Goal: Task Accomplishment & Management: Complete application form

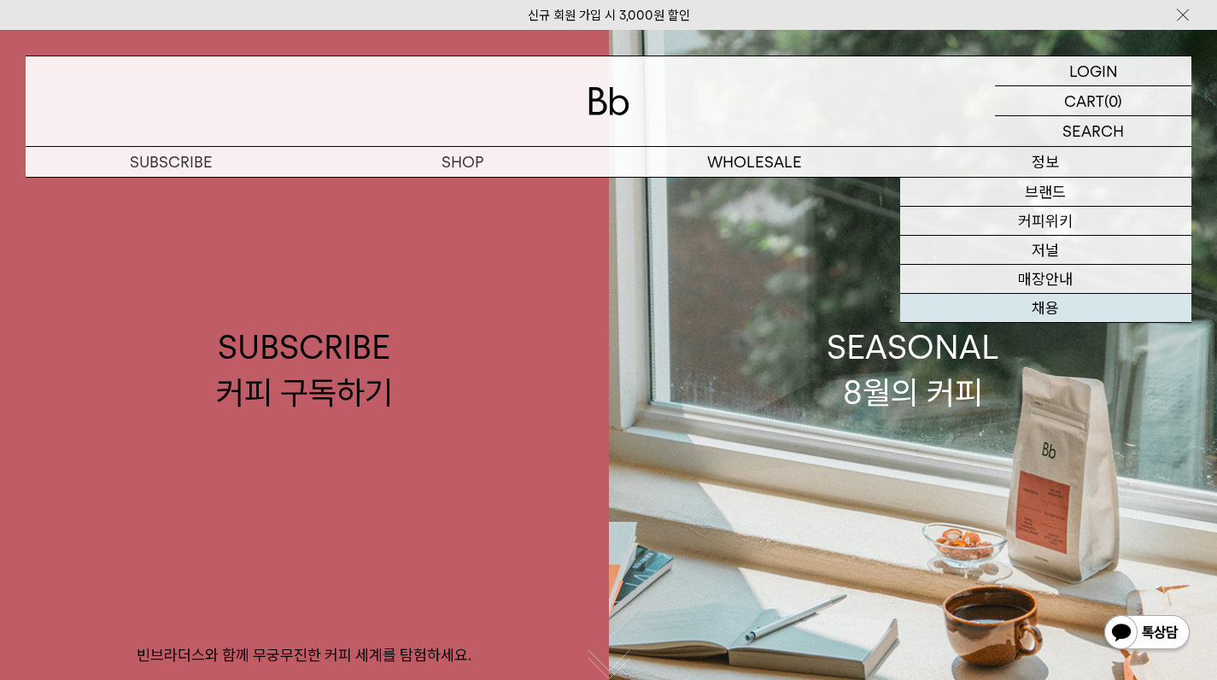
click at [1060, 310] on link "채용" at bounding box center [1045, 308] width 291 height 29
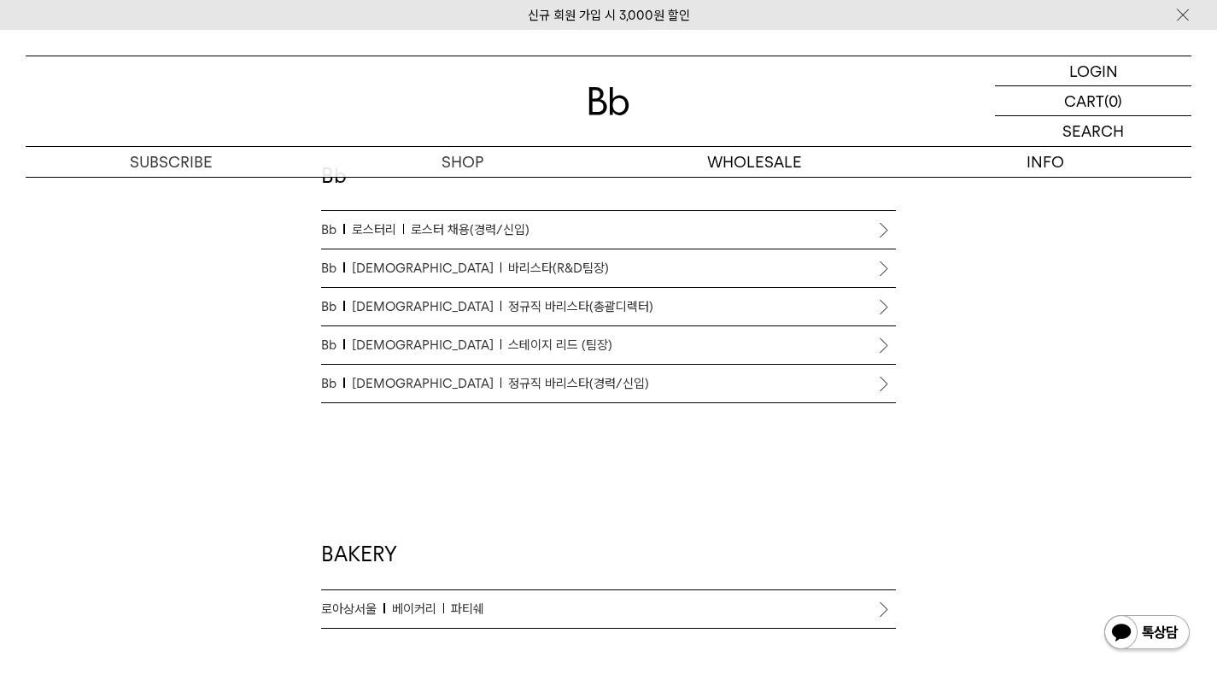
scroll to position [837, 0]
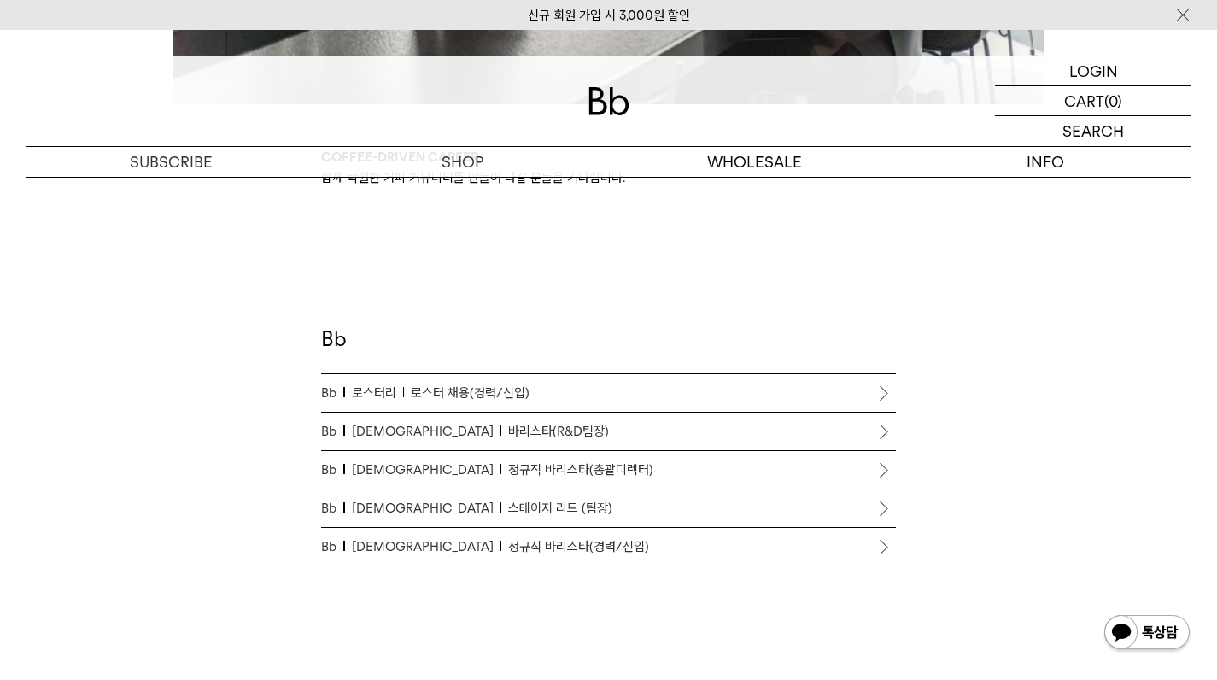
click at [509, 394] on span "로스터 채용(경력/신입)" at bounding box center [470, 393] width 119 height 20
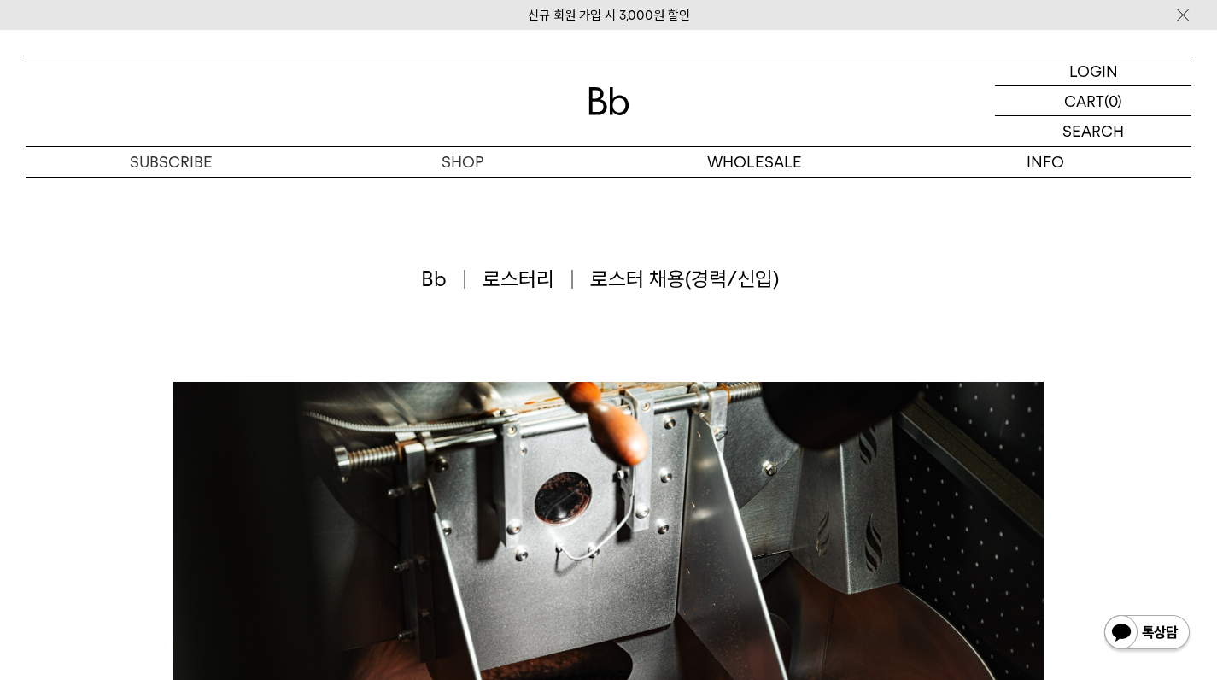
scroll to position [604, 0]
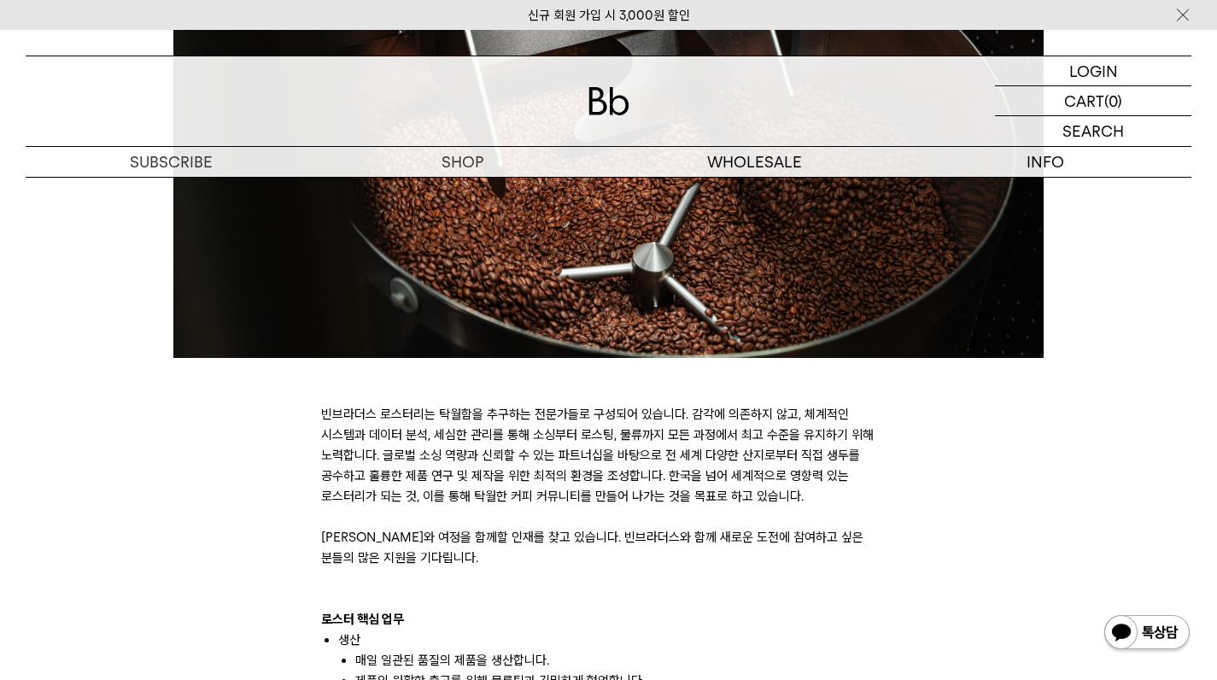
drag, startPoint x: 455, startPoint y: 411, endPoint x: 635, endPoint y: 411, distance: 180.2
click at [492, 411] on p "빈브라더스 로스터리는 탁월함을 추구하는 전문가들로 구성되어 있습니다. 감각에 의존하지 않고, 체계적인 시스템과 데이터 분석, 세심한 관리를 통…" at bounding box center [608, 455] width 575 height 102
drag, startPoint x: 684, startPoint y: 411, endPoint x: 781, endPoint y: 418, distance: 96.8
click at [760, 416] on p "빈브라더스 로스터리는 탁월함을 추구하는 전문가들로 구성되어 있습니다. 감각에 의존하지 않고, 체계적인 시스템과 데이터 분석, 세심한 관리를 통…" at bounding box center [608, 455] width 575 height 102
click at [466, 454] on p "빈브라더스 로스터리는 탁월함을 추구하는 전문가들로 구성되어 있습니다. 감각에 의존하지 않고, 체계적인 시스템과 데이터 분석, 세심한 관리를 통…" at bounding box center [608, 455] width 575 height 102
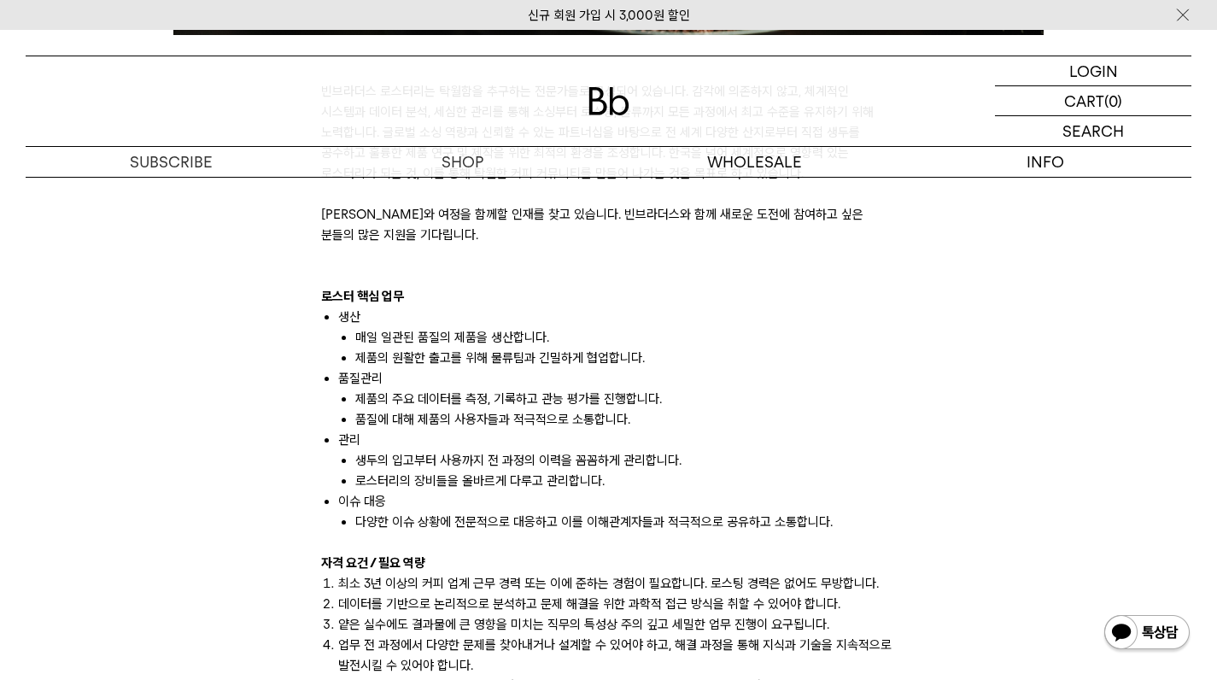
scroll to position [1124, 0]
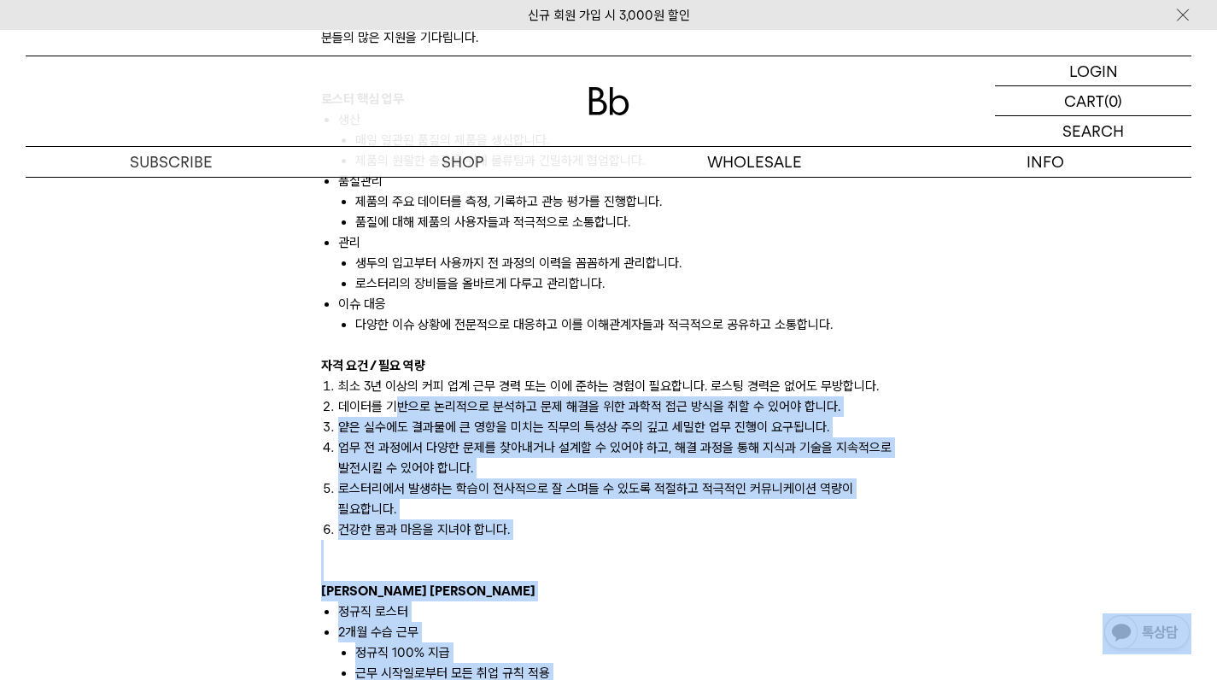
drag, startPoint x: 401, startPoint y: 407, endPoint x: 506, endPoint y: 400, distance: 105.3
click at [445, 403] on body "신규 회원 가입 시 3,000원 할인 LOGIN 로그인 LOGIN 로그인 CART 장바구니 (0) SEARCH 검색 검색폼 ** 추천상품" at bounding box center [608, 472] width 1217 height 3133
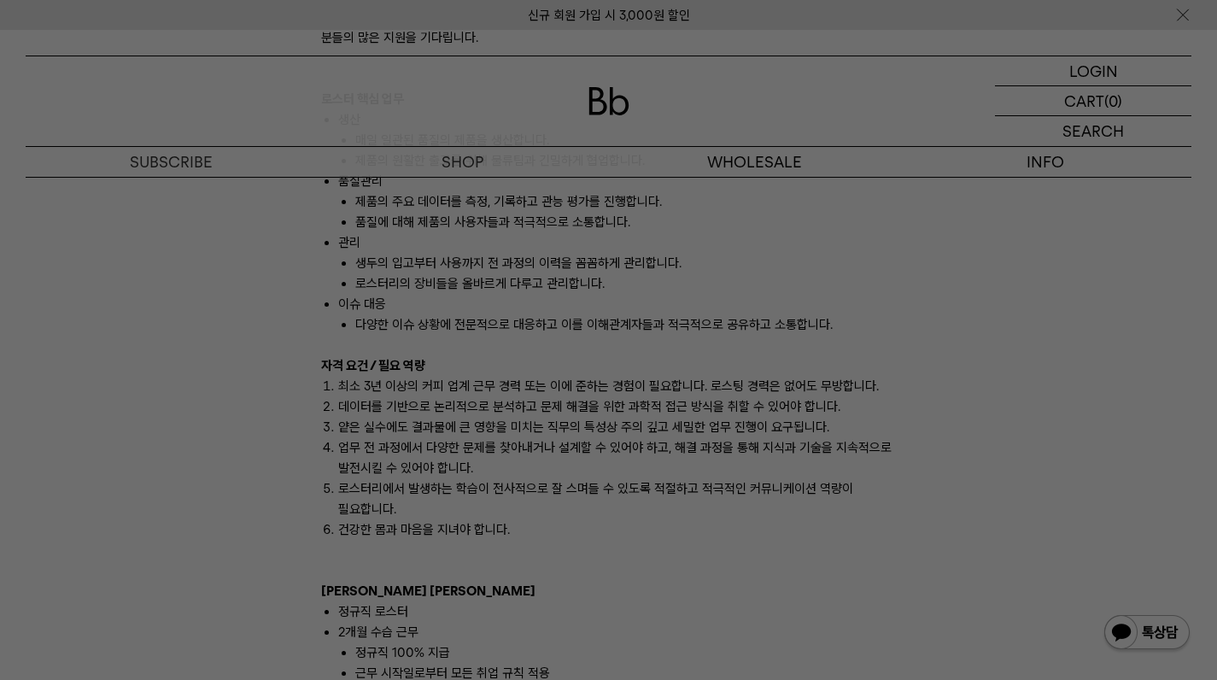
click at [654, 391] on div at bounding box center [608, 340] width 1217 height 680
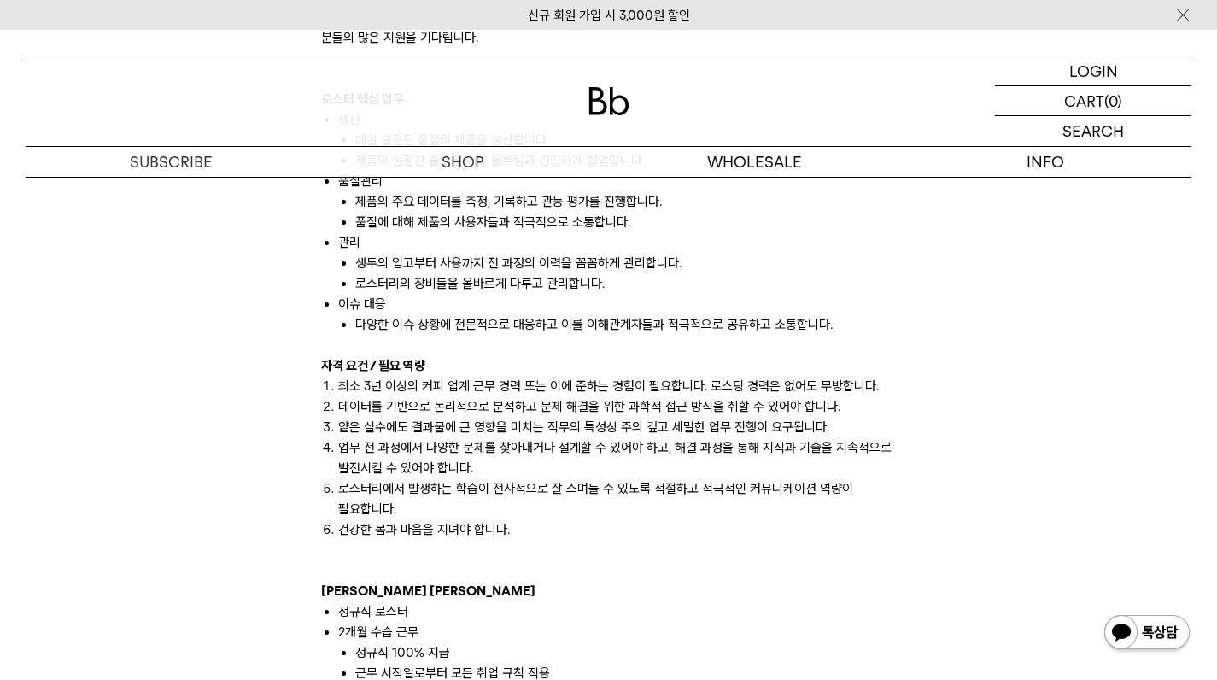
click at [649, 404] on li "데이터를 기반으로 논리적으로 분석하고 문제 해결을 위한 과학적 접근 방식을 취할 수 있어야 합니다." at bounding box center [617, 406] width 558 height 20
click at [366, 420] on li "얕은 실수에도 결과물에 큰 영향을 미치는 직무의 특성상 주의 깊고 세밀한 업무 진행이 요구됩니다." at bounding box center [617, 427] width 558 height 20
drag, startPoint x: 517, startPoint y: 401, endPoint x: 842, endPoint y: 383, distance: 325.9
click at [633, 398] on li "데이터를 기반으로 논리적으로 분석하고 문제 해결을 위한 과학적 접근 방식을 취할 수 있어야 합니다." at bounding box center [617, 406] width 558 height 20
drag, startPoint x: 907, startPoint y: 346, endPoint x: 887, endPoint y: 339, distance: 20.8
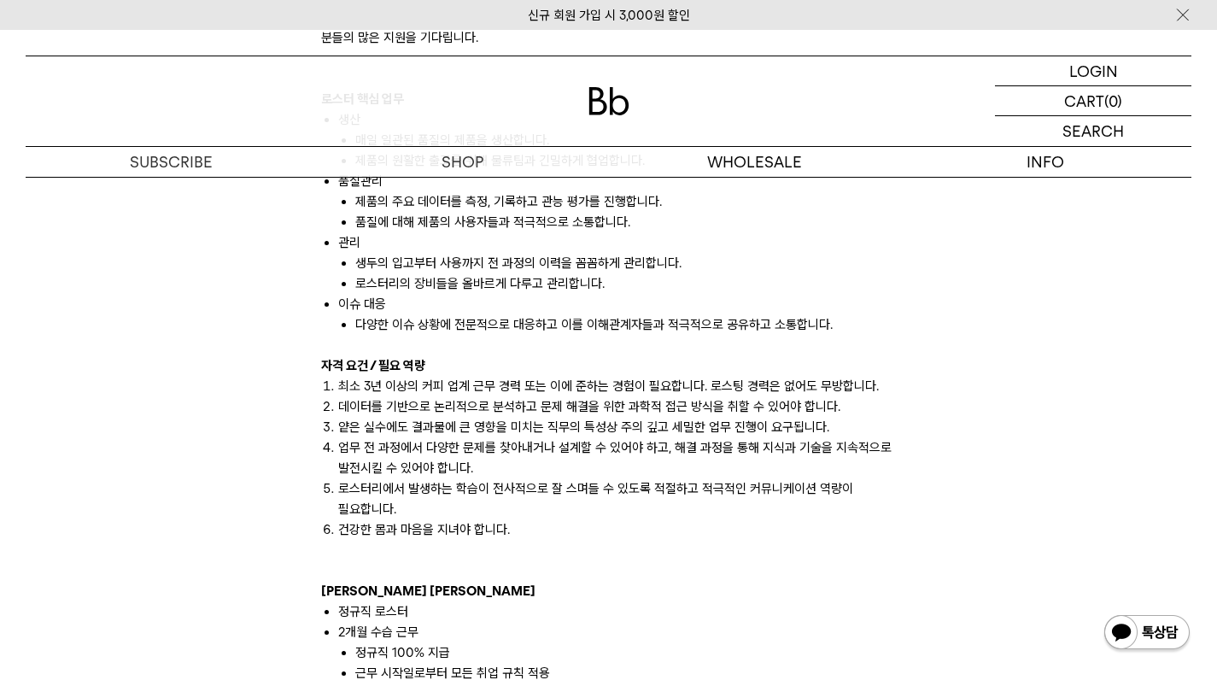
click at [890, 340] on div "빈브라더스 로스터리는 탁월함을 추구하는 전문가들로 구성되어 있습니다. 감각에 의존하지 않고, 체계적인 시스템과 데이터 분석, 세심한 관리를 통…" at bounding box center [608, 400] width 1183 height 2285
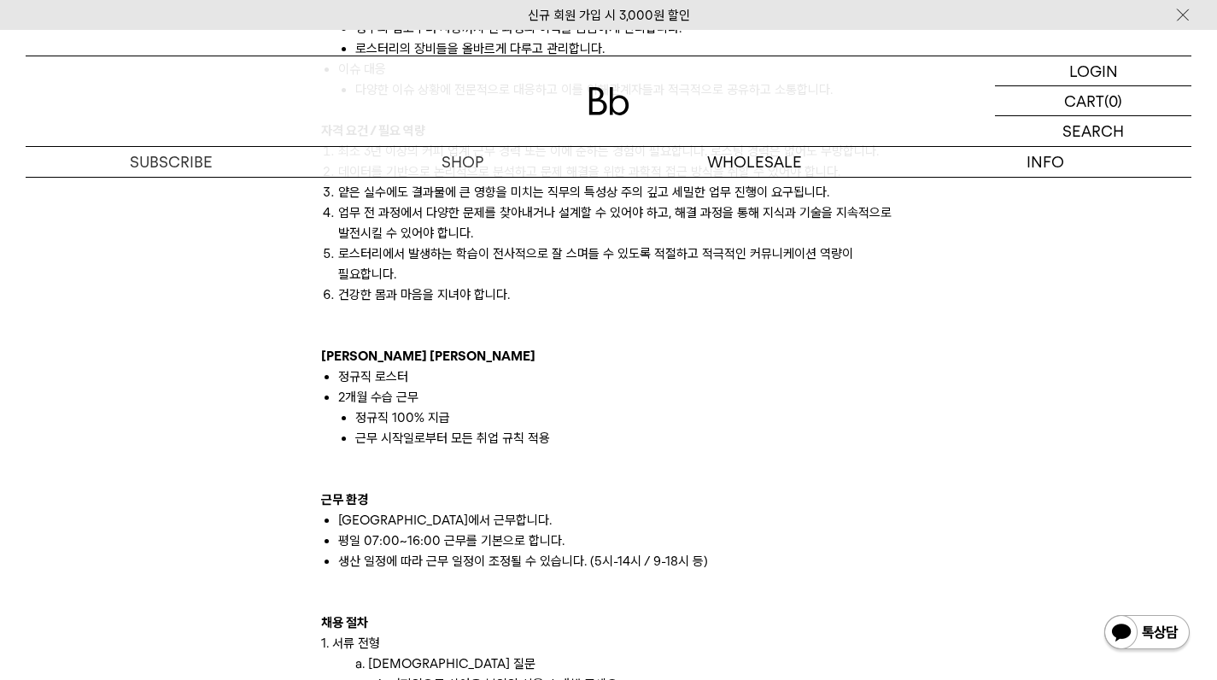
scroll to position [1977, 0]
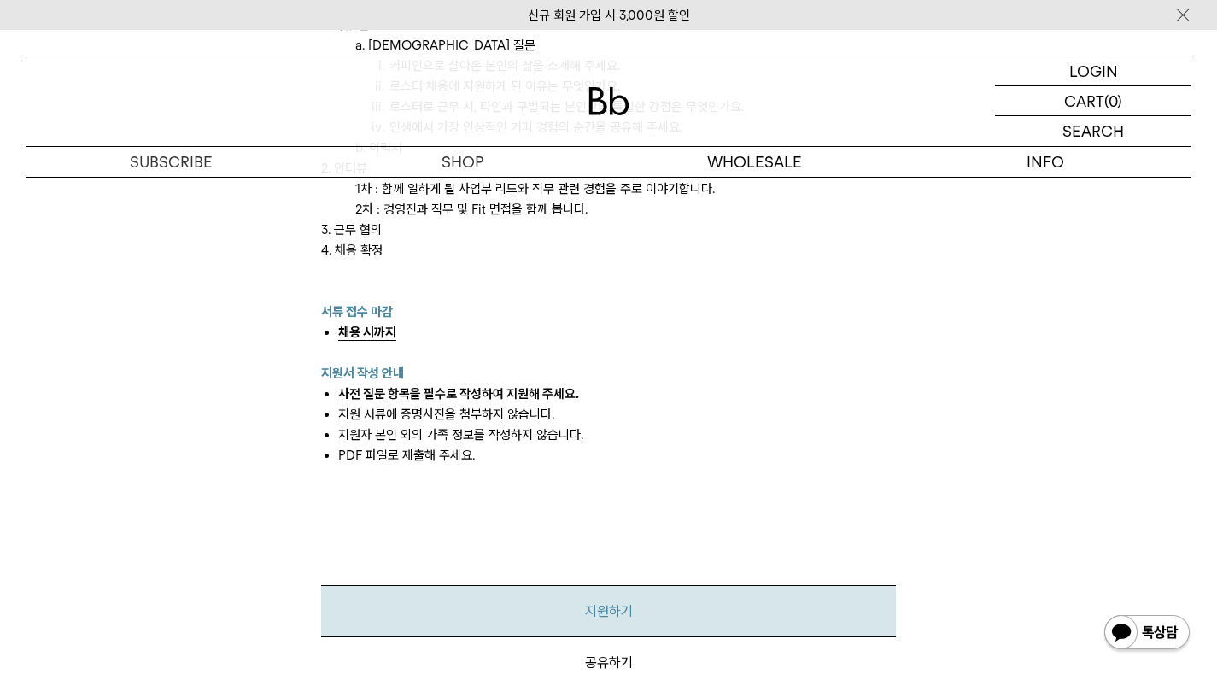
click at [597, 607] on link "지원하기" at bounding box center [608, 611] width 575 height 52
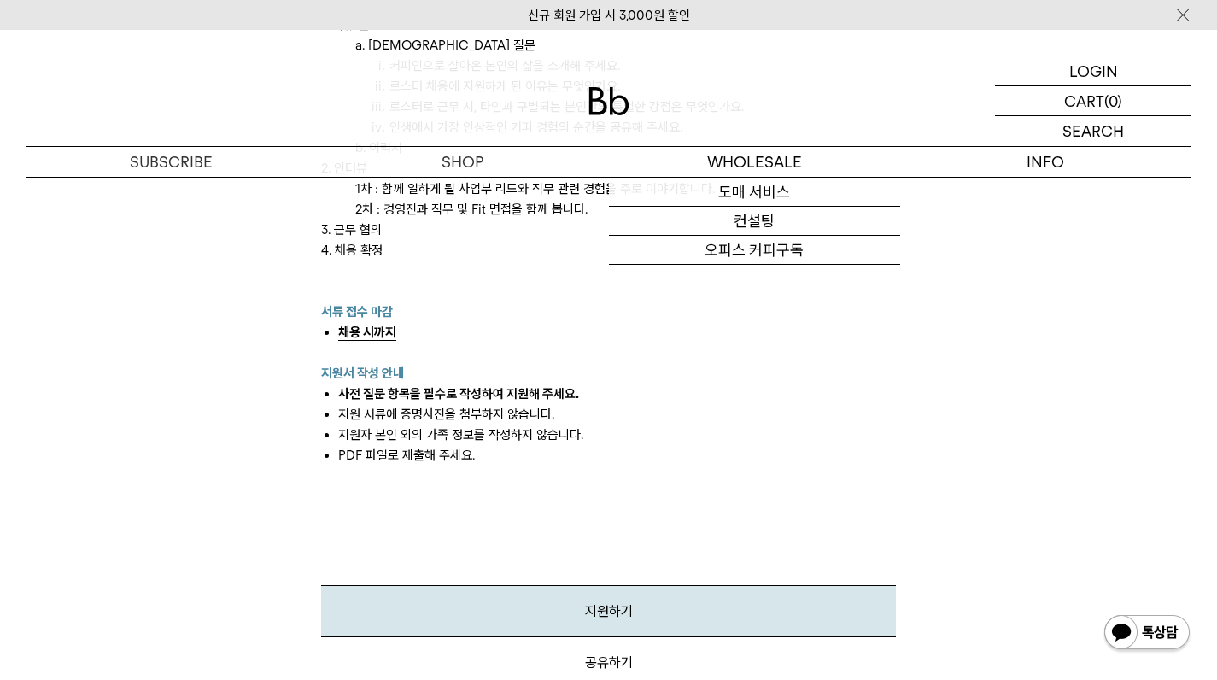
click at [722, 307] on p "서류 접수 마감" at bounding box center [608, 311] width 575 height 20
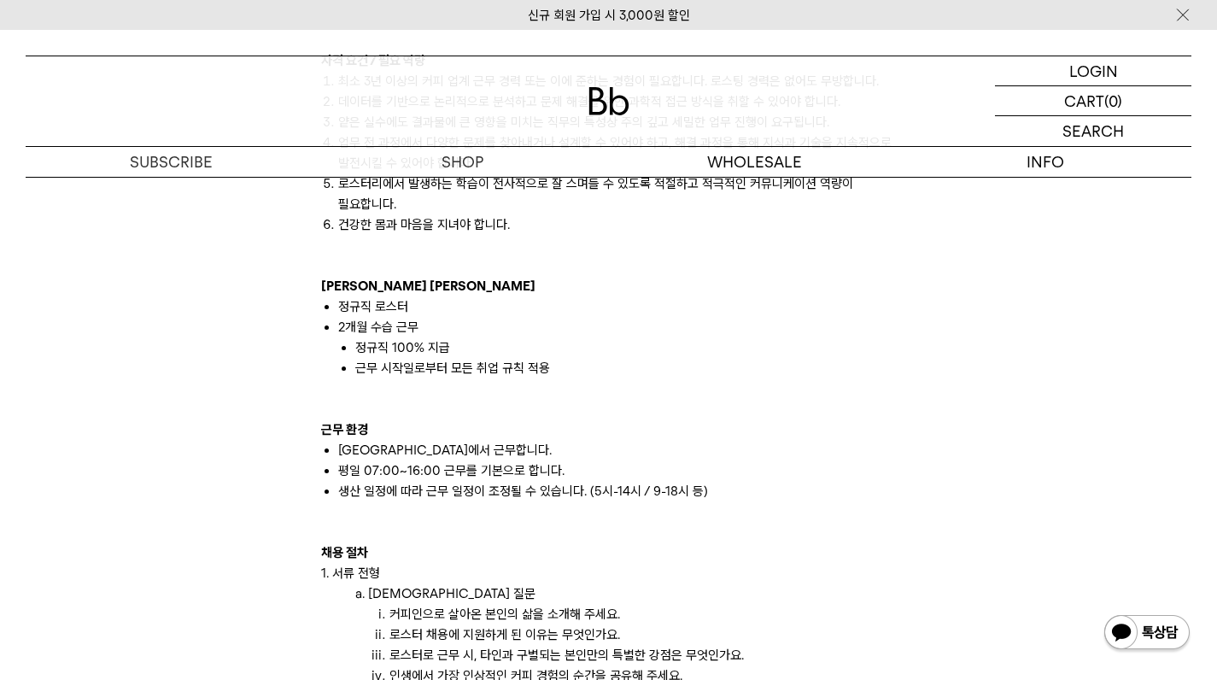
scroll to position [2042, 0]
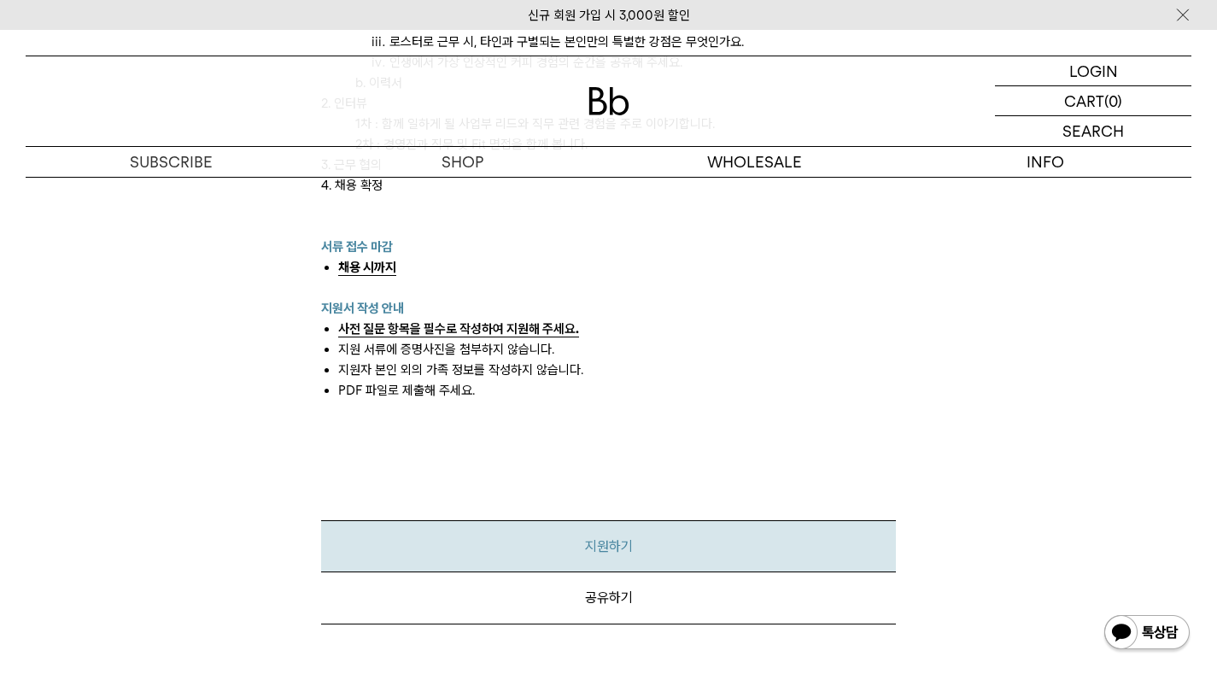
click at [660, 560] on link "지원하기" at bounding box center [608, 546] width 575 height 52
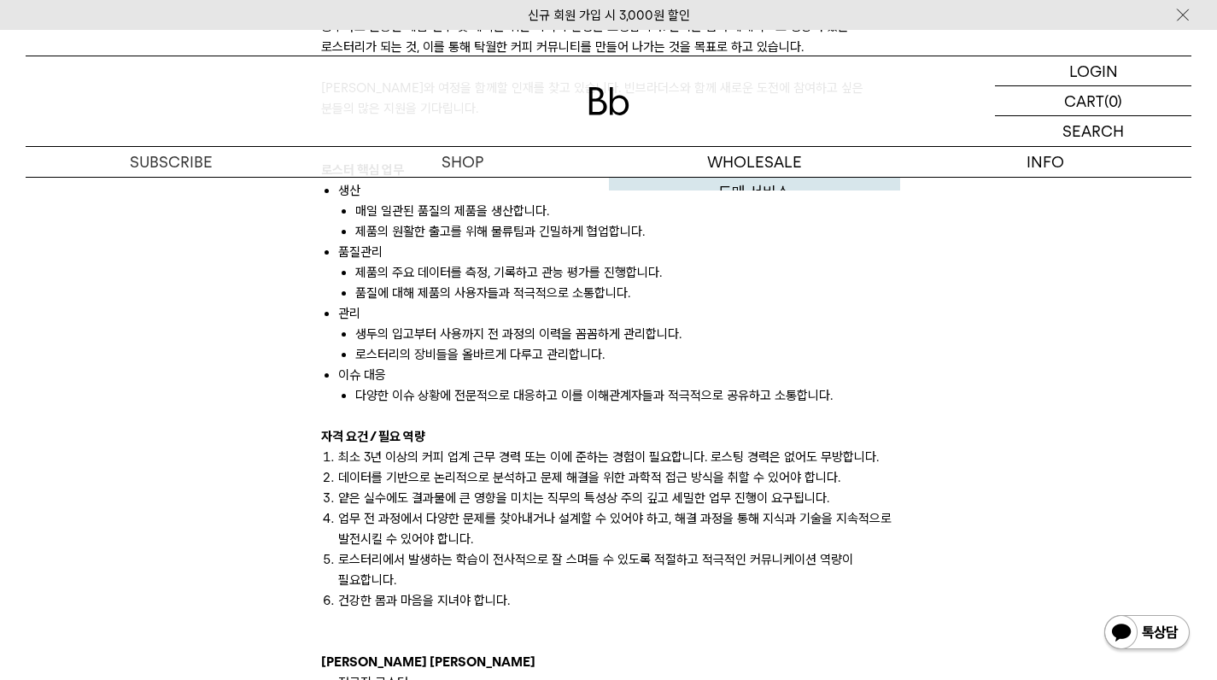
scroll to position [244, 0]
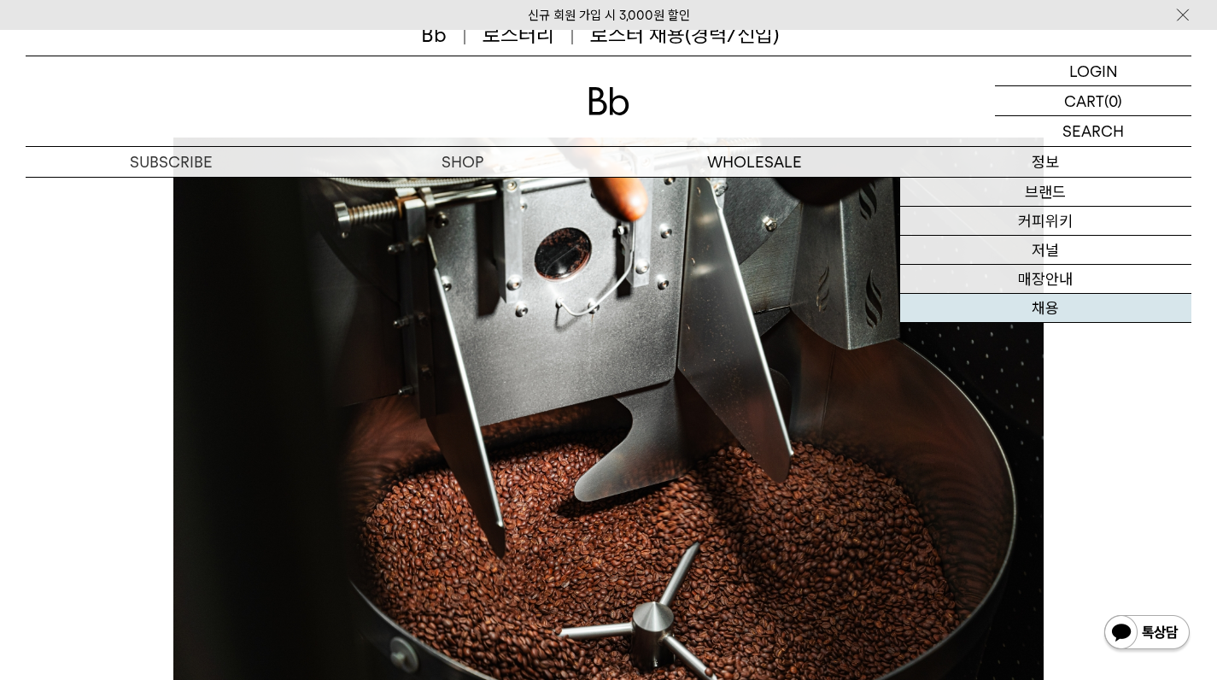
click at [1042, 306] on link "채용" at bounding box center [1045, 308] width 291 height 29
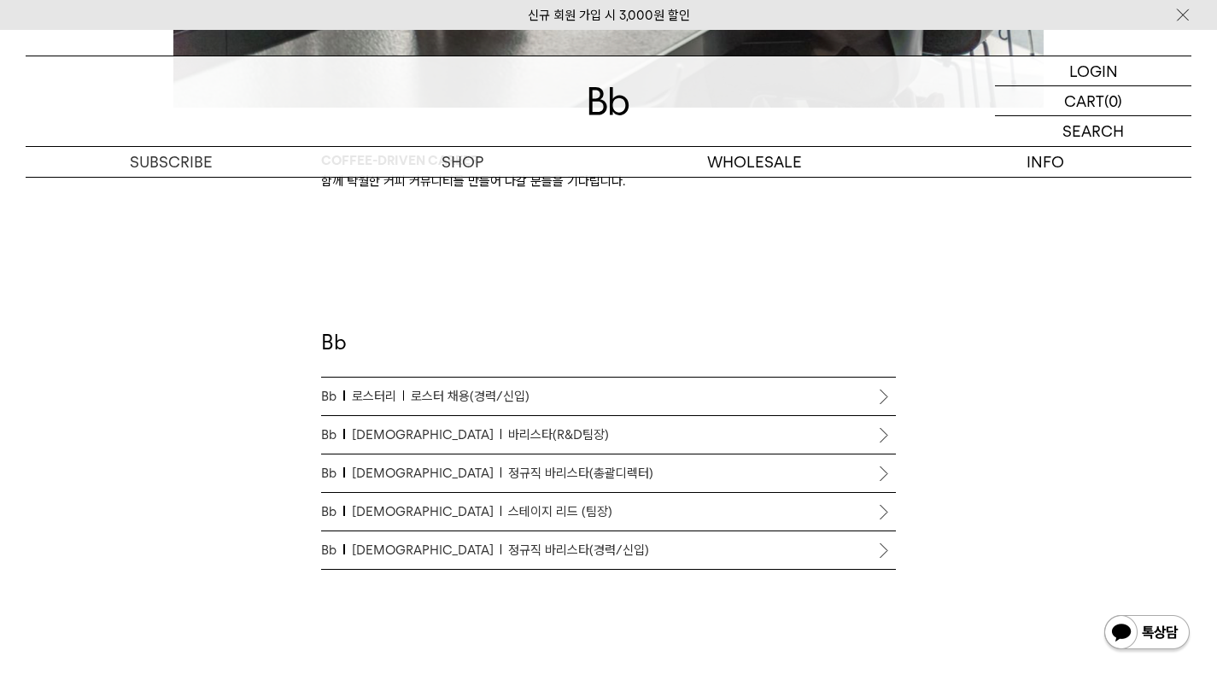
click at [520, 553] on span "정규직 바리스타(경력/신입)" at bounding box center [578, 550] width 141 height 20
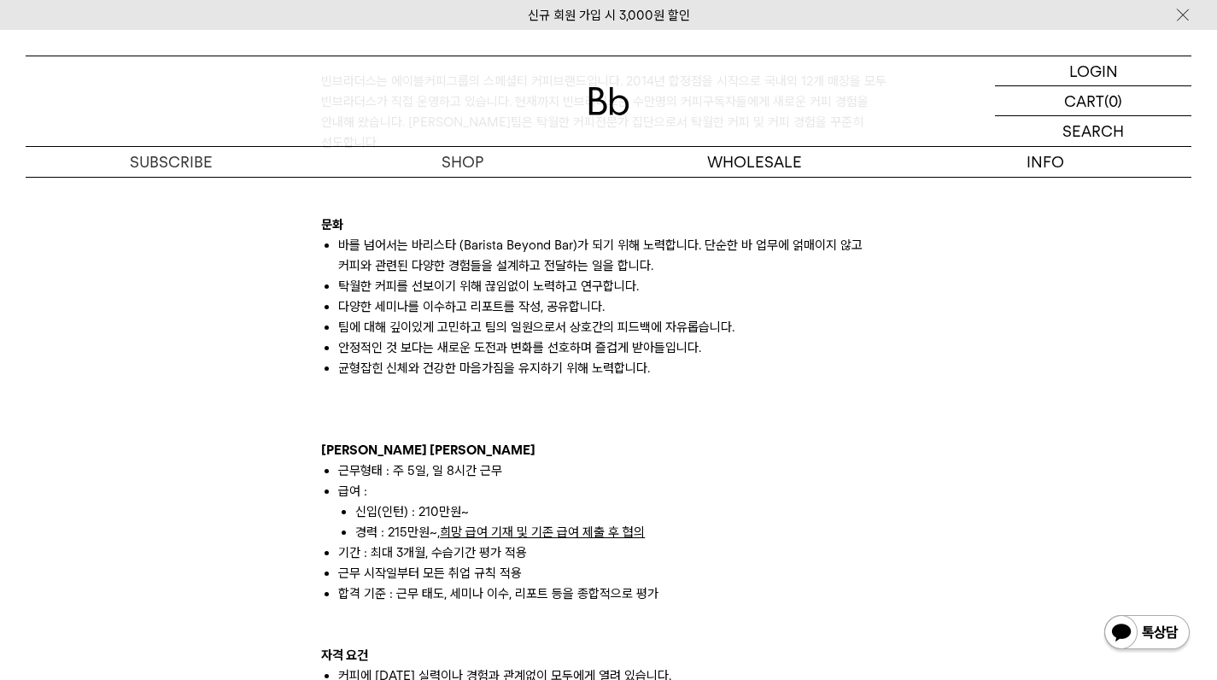
scroll to position [453, 0]
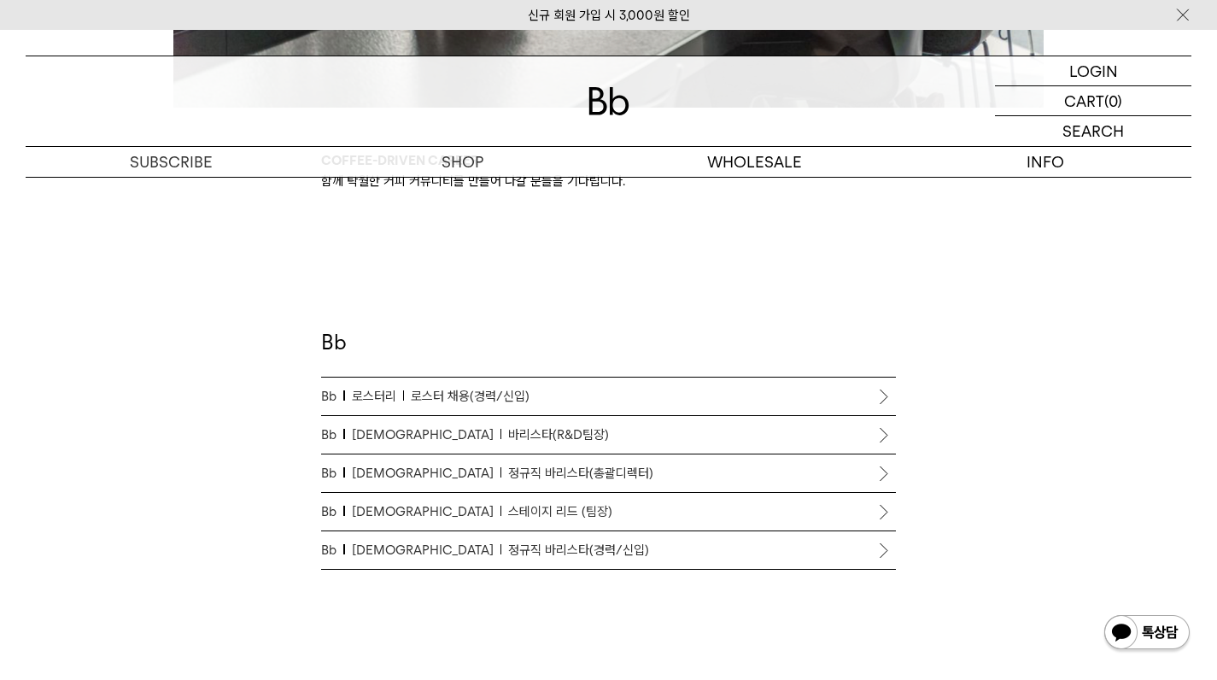
scroll to position [834, 0]
click at [442, 395] on span "로스터 채용(경력/신입)" at bounding box center [470, 396] width 119 height 20
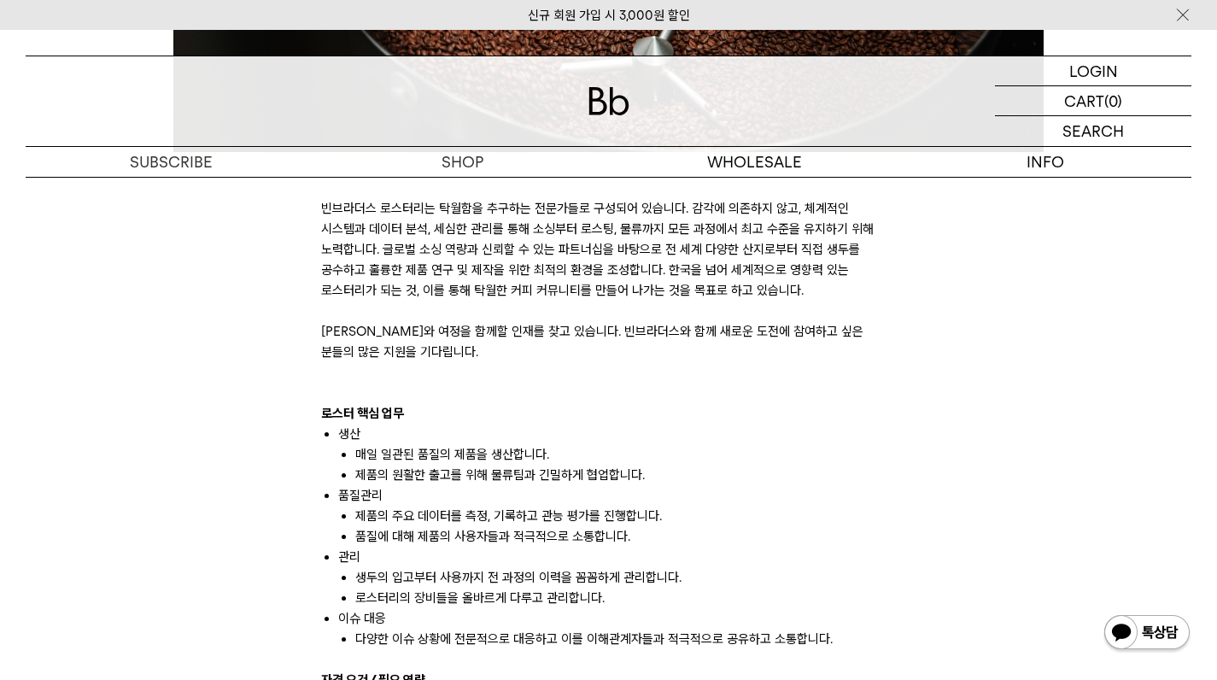
scroll to position [1122, 0]
